Goal: Task Accomplishment & Management: Use online tool/utility

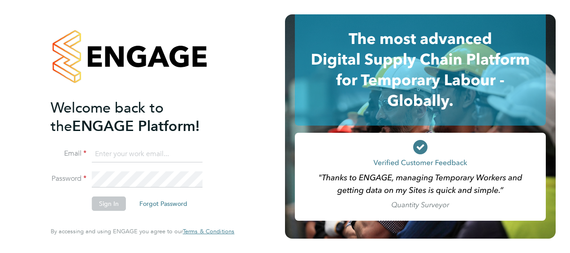
click at [161, 155] on input at bounding box center [147, 154] width 111 height 16
type input "[PERSON_NAME][EMAIL_ADDRESS][PERSON_NAME][DOMAIN_NAME]"
click at [108, 202] on button "Sign In" at bounding box center [109, 203] width 34 height 14
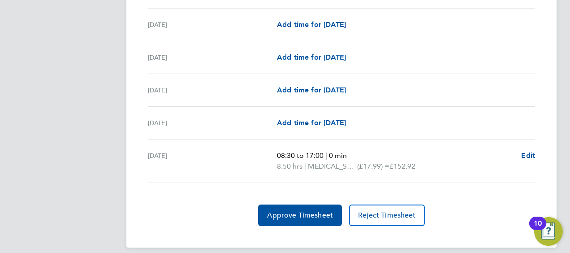
scroll to position [1159, 0]
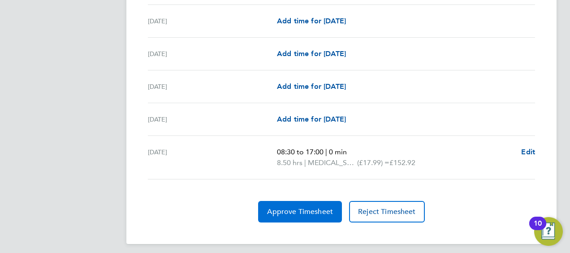
click at [294, 216] on button "Approve Timesheet" at bounding box center [300, 211] width 84 height 21
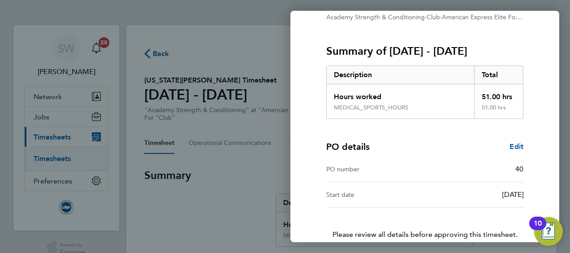
scroll to position [150, 0]
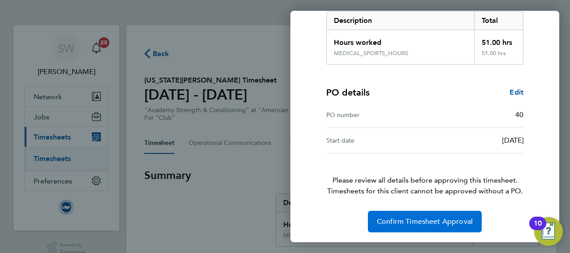
click at [456, 218] on span "Confirm Timesheet Approval" at bounding box center [425, 221] width 96 height 9
